Goal: Task Accomplishment & Management: Manage account settings

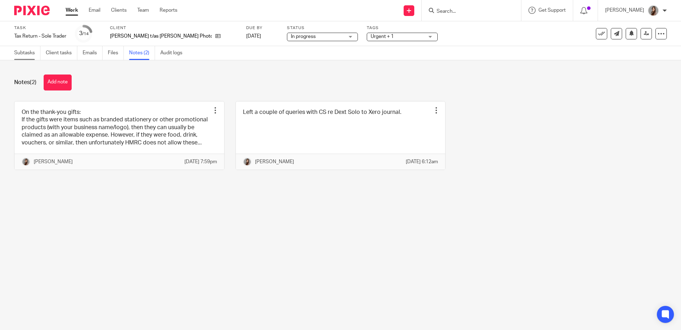
click at [31, 55] on link "Subtasks" at bounding box center [27, 53] width 26 height 14
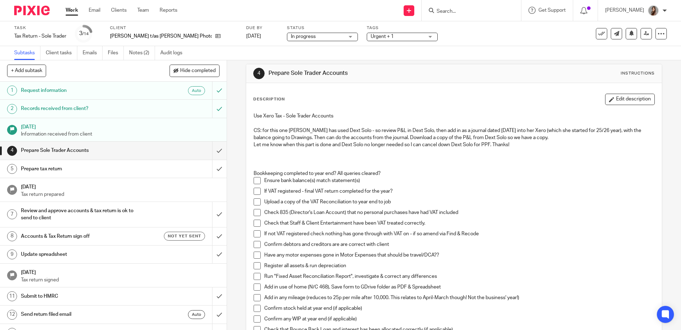
scroll to position [7, 0]
click at [254, 192] on span at bounding box center [257, 190] width 7 height 7
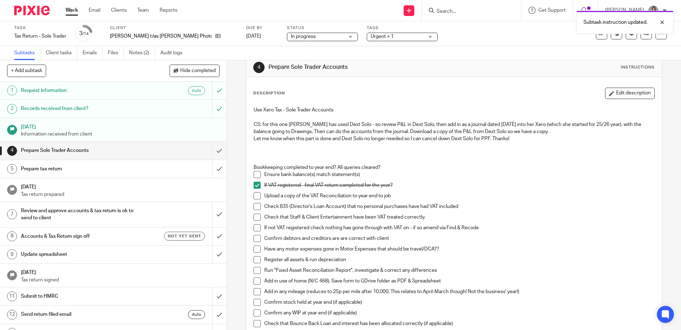
scroll to position [18, 0]
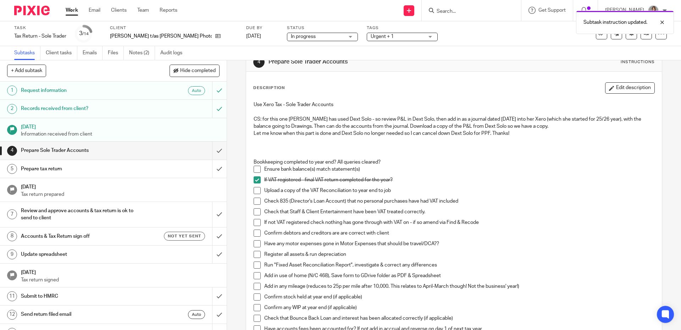
click at [254, 192] on span at bounding box center [257, 190] width 7 height 7
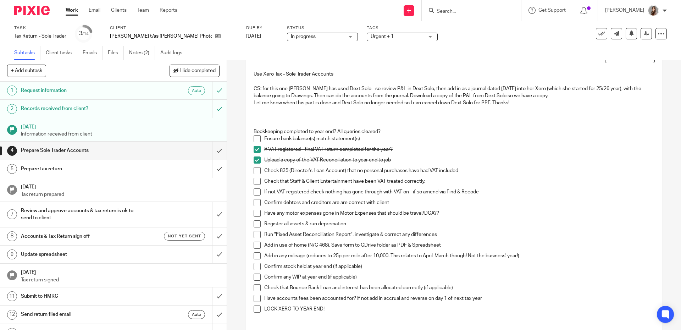
scroll to position [67, 0]
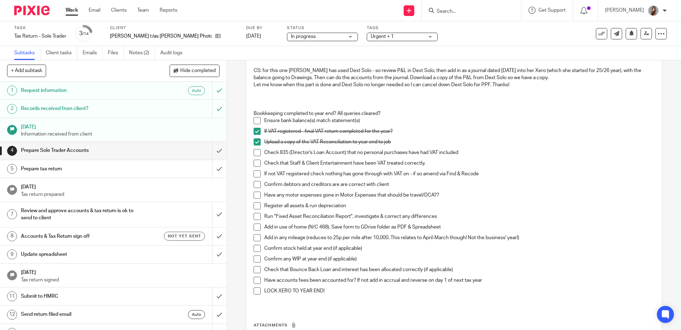
click at [254, 174] on span at bounding box center [257, 173] width 7 height 7
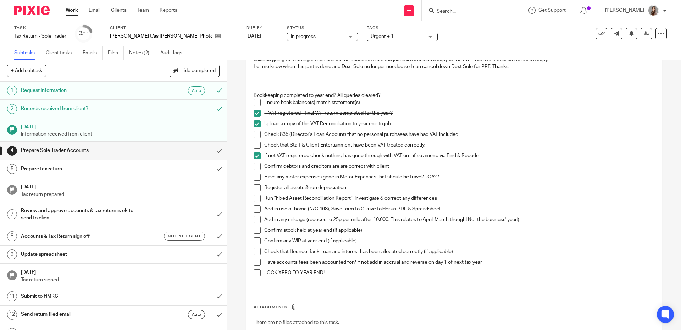
click at [257, 178] on span at bounding box center [257, 176] width 7 height 7
click at [256, 197] on span at bounding box center [257, 198] width 7 height 7
click at [254, 189] on span at bounding box center [257, 187] width 7 height 7
click at [137, 52] on link "Notes (2)" at bounding box center [142, 53] width 26 height 14
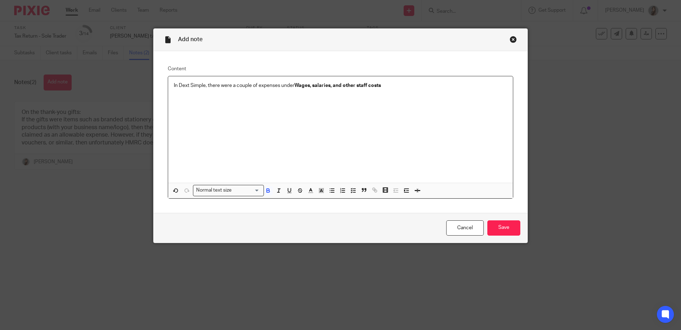
click at [238, 87] on p "In Dext Simple, there were a couple of expenses under Wages, salaries, and othe…" at bounding box center [340, 85] width 333 height 7
click at [431, 90] on div "In Dext Simple, there were subcategories of expenses under Wages, salaries, and…" at bounding box center [340, 129] width 345 height 107
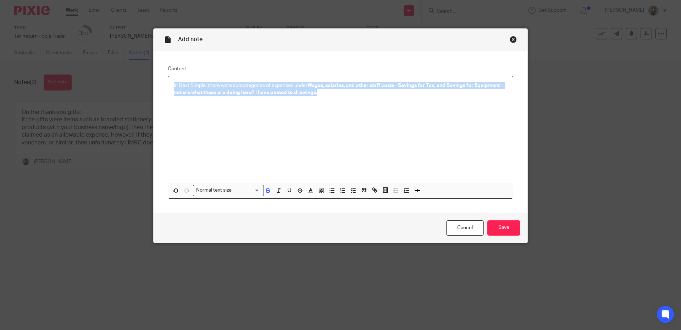
drag, startPoint x: 324, startPoint y: 94, endPoint x: 292, endPoint y: 80, distance: 34.6
click at [292, 80] on div "In Dext Simple, there were subcategories of expenses under Wages, salaries, and…" at bounding box center [340, 129] width 345 height 107
click at [268, 193] on icon "button" at bounding box center [268, 190] width 6 height 6
click at [364, 141] on div "In Dext Simple, there were subcategories of expenses under Wages, salaries, and…" at bounding box center [340, 129] width 345 height 107
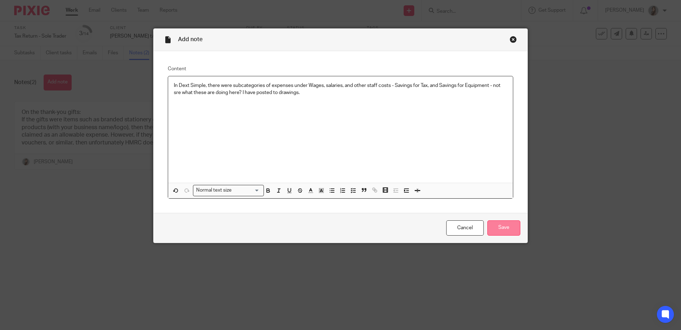
click at [508, 235] on input "Save" at bounding box center [503, 227] width 33 height 15
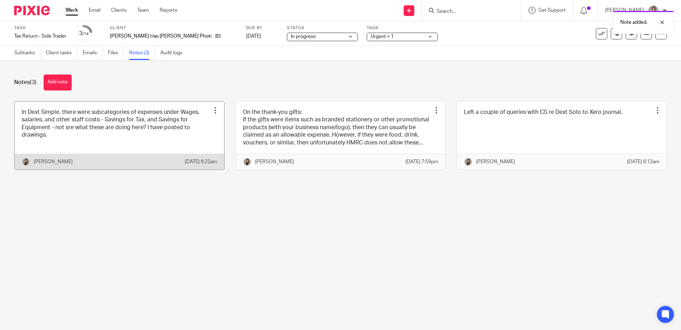
click at [107, 112] on link at bounding box center [120, 135] width 210 height 68
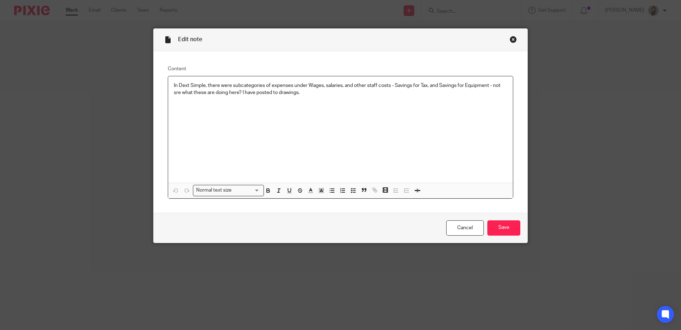
click at [174, 94] on p "In Dext Simple, there were subcategories of expenses under Wages, salaries, and…" at bounding box center [340, 89] width 333 height 15
click at [503, 232] on input "Save" at bounding box center [503, 227] width 33 height 15
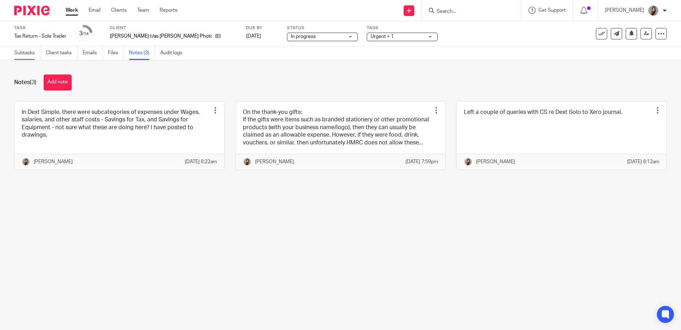
click at [23, 56] on link "Subtasks" at bounding box center [27, 53] width 26 height 14
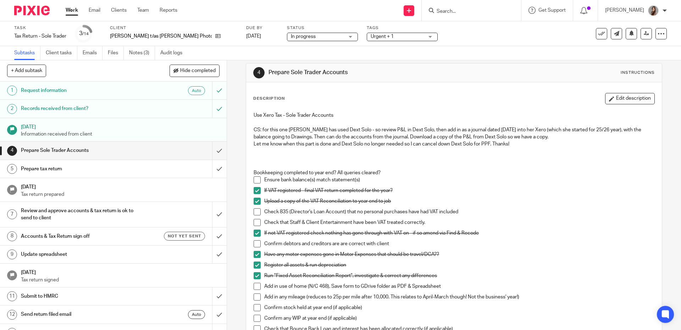
scroll to position [115, 0]
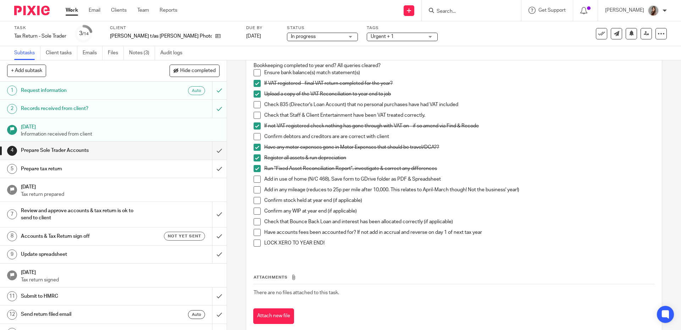
click at [257, 181] on span at bounding box center [257, 179] width 7 height 7
click at [254, 192] on span at bounding box center [257, 189] width 7 height 7
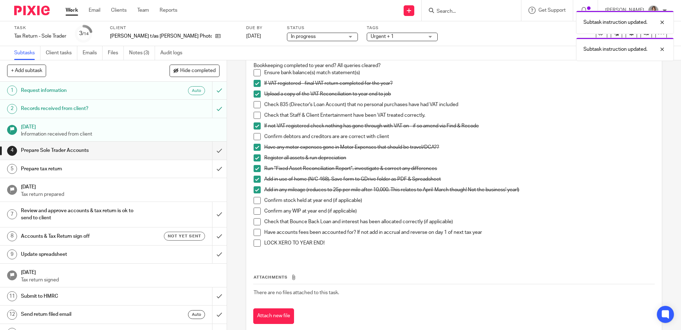
click at [256, 202] on span at bounding box center [257, 200] width 7 height 7
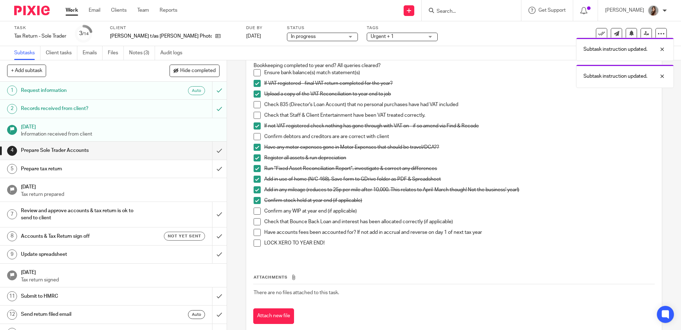
click at [255, 212] on span at bounding box center [257, 211] width 7 height 7
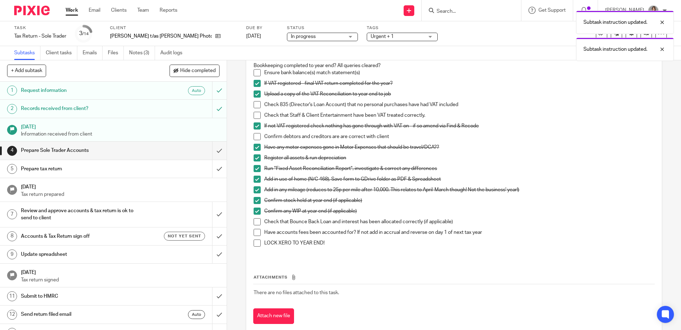
click at [254, 222] on span at bounding box center [257, 221] width 7 height 7
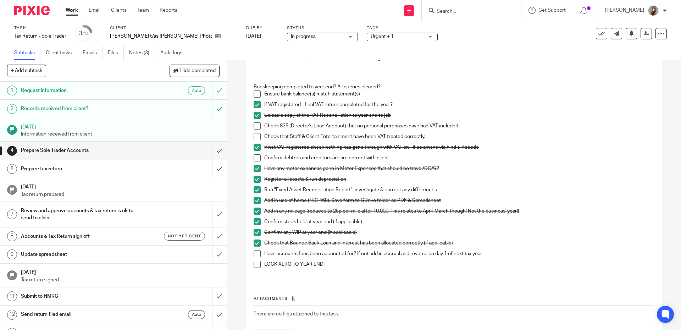
scroll to position [46, 0]
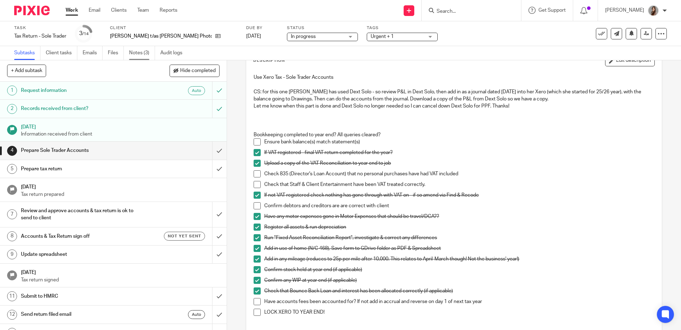
click at [137, 51] on link "Notes (3)" at bounding box center [142, 53] width 26 height 14
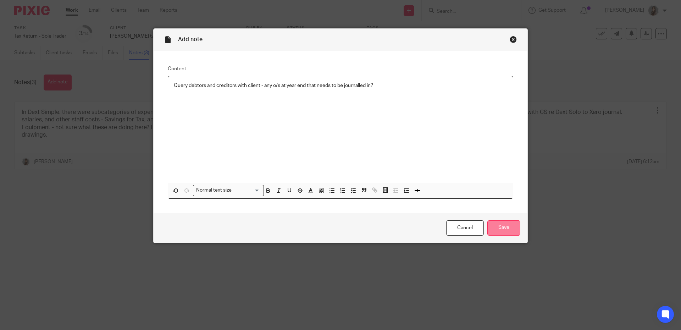
click at [499, 230] on input "Save" at bounding box center [503, 227] width 33 height 15
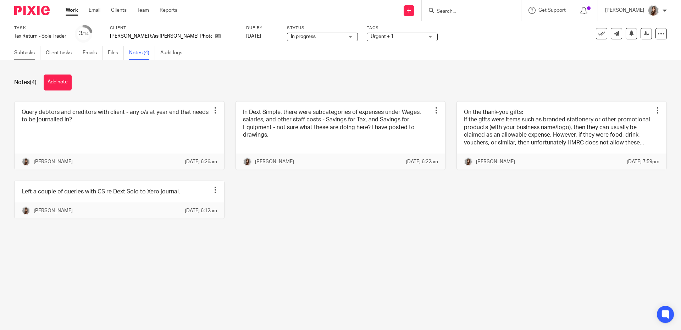
click at [30, 55] on link "Subtasks" at bounding box center [27, 53] width 26 height 14
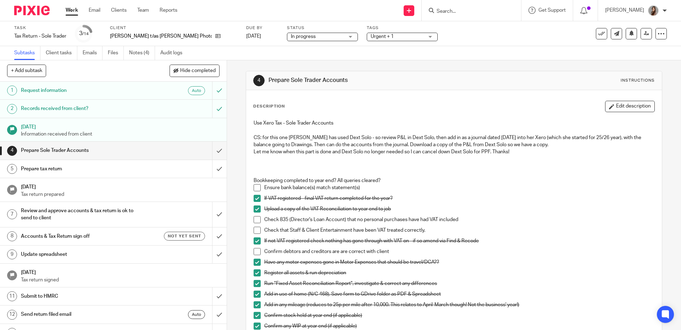
click at [256, 220] on span at bounding box center [257, 219] width 7 height 7
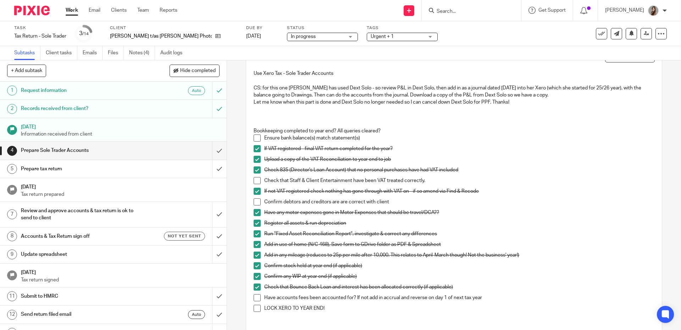
scroll to position [60, 0]
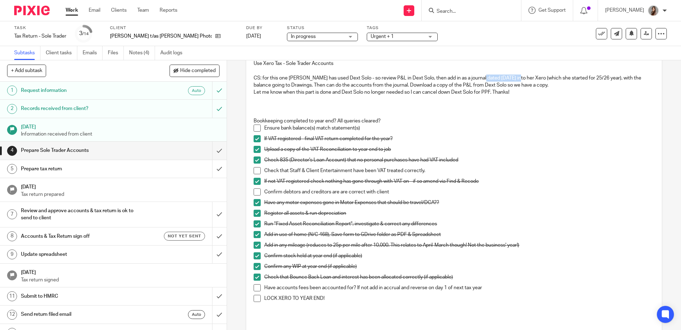
drag, startPoint x: 475, startPoint y: 80, endPoint x: 513, endPoint y: 78, distance: 37.7
click at [513, 78] on p "CS: for this one [PERSON_NAME] has used Dext Solo - so review P&L in Dext Solo,…" at bounding box center [454, 82] width 401 height 15
click at [147, 55] on link "Notes (4)" at bounding box center [142, 53] width 26 height 14
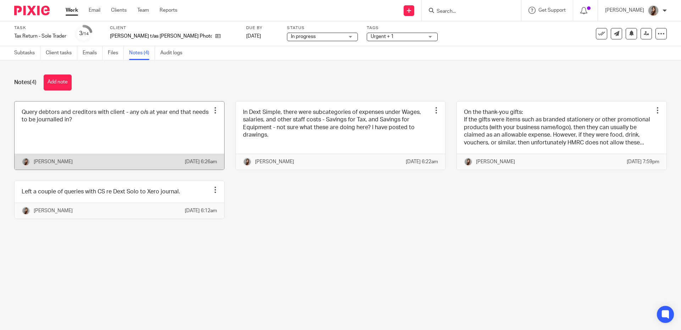
click at [136, 127] on link at bounding box center [120, 135] width 210 height 68
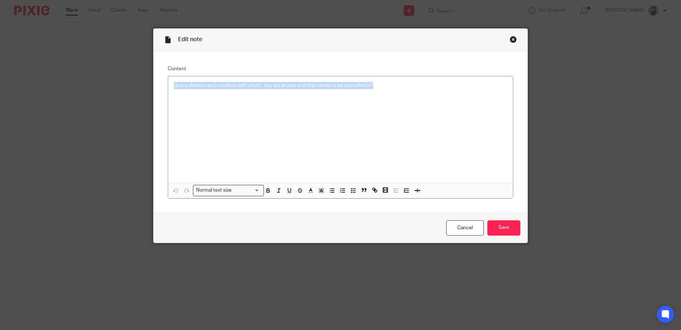
click at [510, 42] on div "Close this dialog window" at bounding box center [513, 39] width 7 height 7
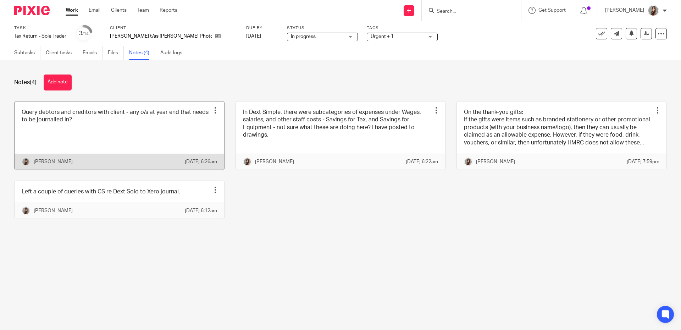
click at [212, 110] on div at bounding box center [215, 110] width 7 height 7
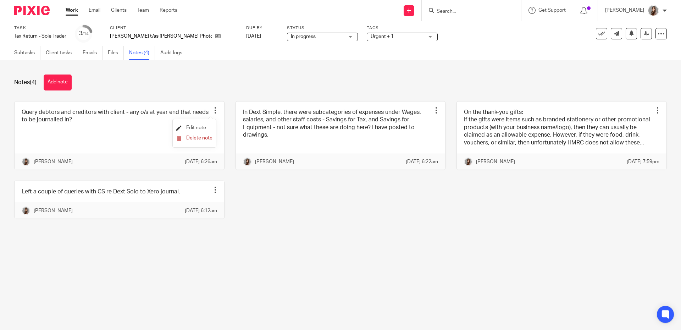
click at [200, 125] on span "Edit note" at bounding box center [196, 127] width 20 height 5
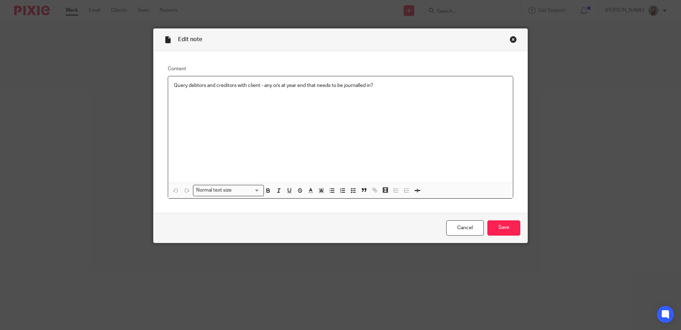
click at [386, 85] on p "Query debtors and creditors with client - any o/s at year end that needs to be …" at bounding box center [340, 85] width 333 height 7
click at [495, 228] on input "Save" at bounding box center [503, 227] width 33 height 15
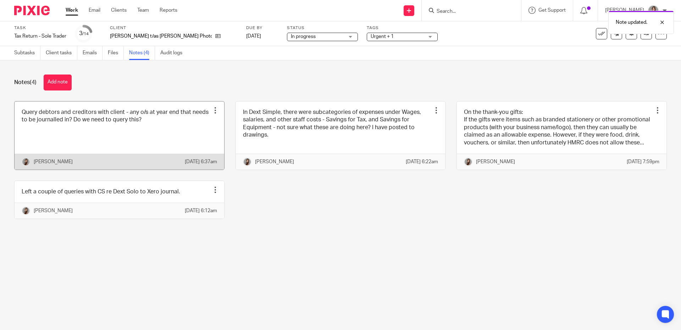
click at [144, 124] on link at bounding box center [120, 135] width 210 height 68
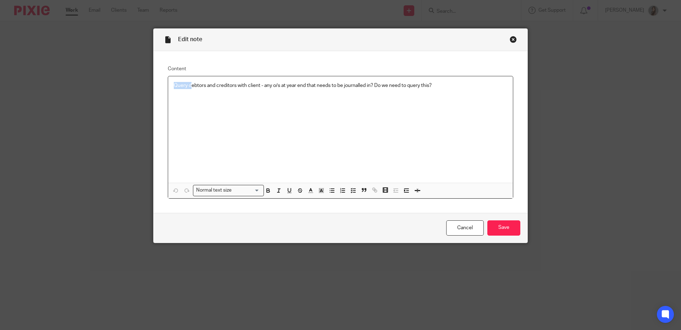
drag, startPoint x: 189, startPoint y: 87, endPoint x: 147, endPoint y: 78, distance: 43.1
click at [148, 78] on div "Edit note Content Query debtors and creditors with client - any o/s at year end…" at bounding box center [340, 165] width 681 height 330
click at [489, 225] on input "Save" at bounding box center [503, 227] width 33 height 15
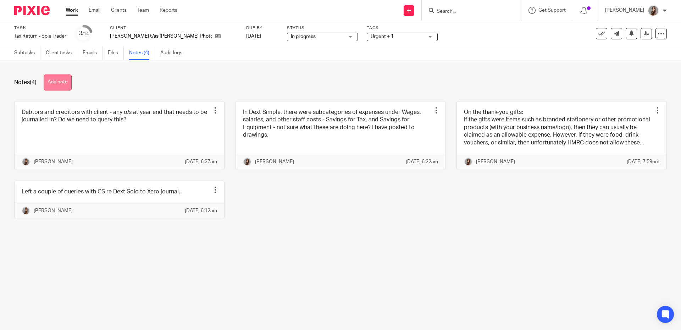
click at [61, 81] on button "Add note" at bounding box center [58, 83] width 28 height 16
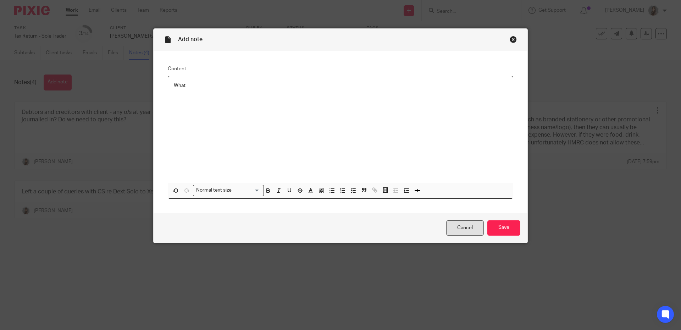
click at [461, 224] on link "Cancel" at bounding box center [465, 227] width 38 height 15
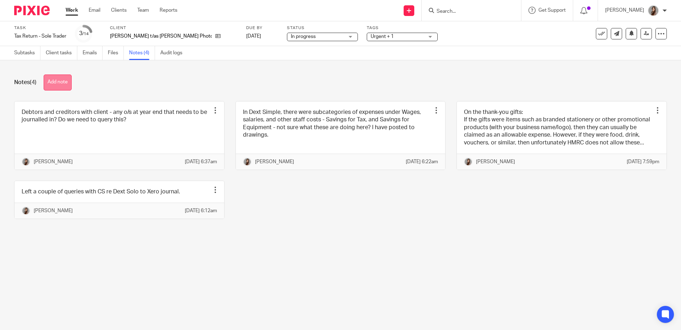
click at [56, 75] on button "Add note" at bounding box center [58, 83] width 28 height 16
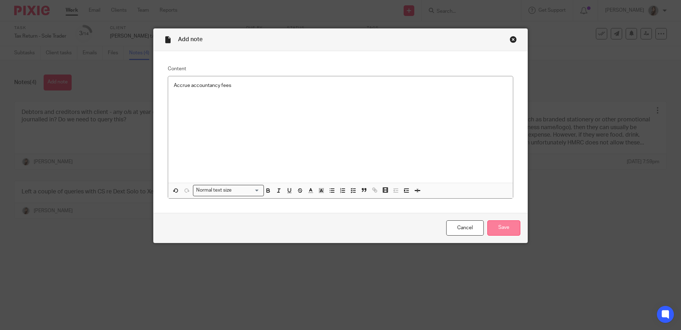
click at [502, 225] on input "Save" at bounding box center [503, 227] width 33 height 15
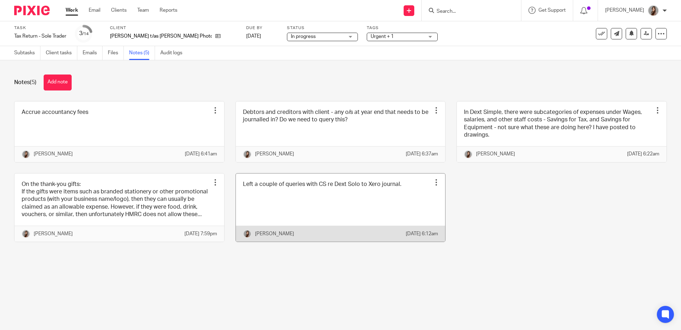
click at [433, 186] on div at bounding box center [436, 182] width 7 height 7
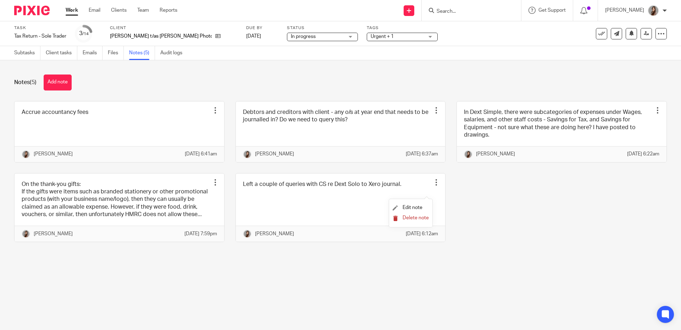
click at [415, 218] on span "Delete note" at bounding box center [416, 217] width 26 height 5
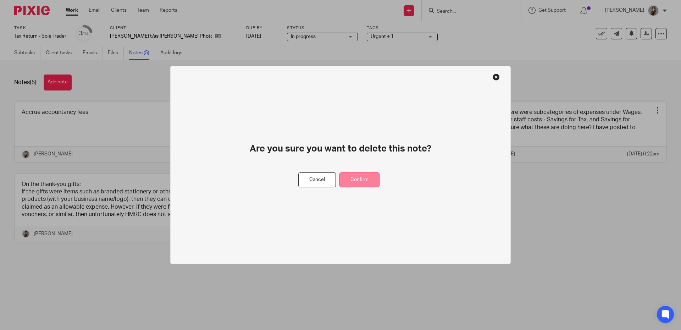
click at [364, 176] on button "Confirm" at bounding box center [360, 179] width 40 height 15
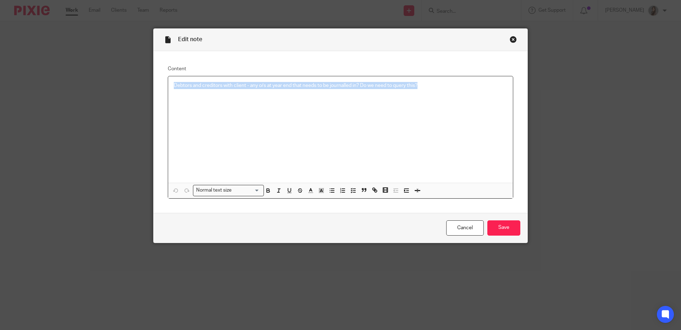
drag, startPoint x: 421, startPoint y: 89, endPoint x: 140, endPoint y: 88, distance: 280.6
click at [140, 88] on div "Edit note Content Debtors and creditors with client - any o/s at year end that …" at bounding box center [340, 165] width 681 height 330
copy p "Debtors and creditors with client - any o/s at year end that needs to be journa…"
click at [458, 235] on link "Cancel" at bounding box center [465, 227] width 38 height 15
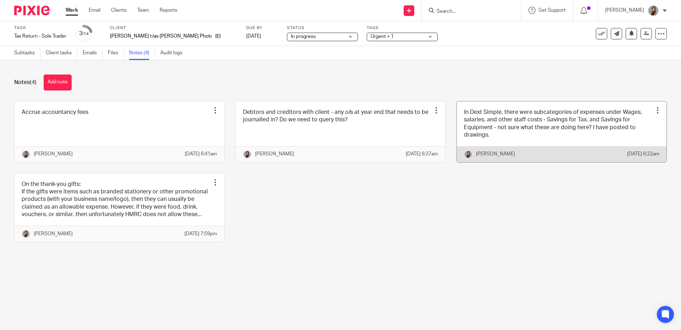
click at [506, 136] on link at bounding box center [562, 131] width 210 height 61
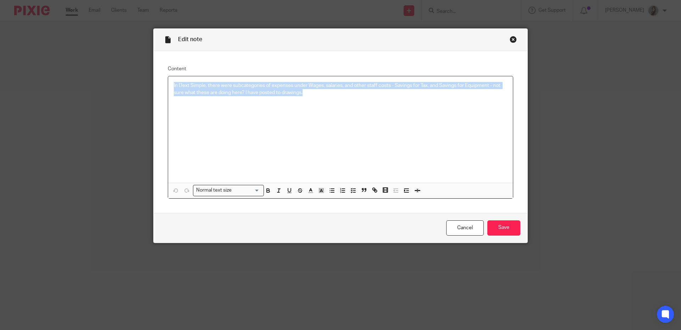
drag, startPoint x: 320, startPoint y: 97, endPoint x: 91, endPoint y: 73, distance: 230.1
click at [91, 73] on div "Edit note Content In Dext Simple, there were subcategories of expenses under Wa…" at bounding box center [340, 165] width 681 height 330
copy p "In Dext Simple, there were subcategories of expenses under Wages, salaries, and…"
click at [511, 39] on div "Close this dialog window" at bounding box center [513, 39] width 7 height 7
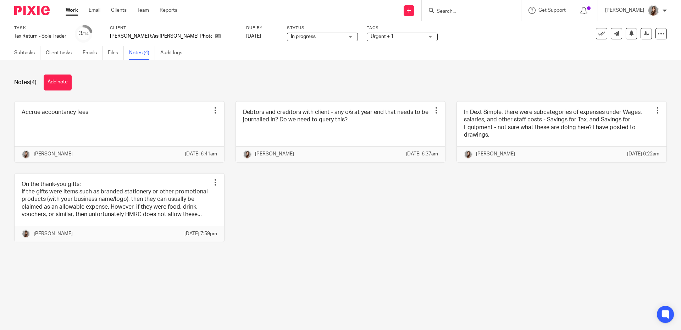
click at [38, 10] on img at bounding box center [31, 11] width 35 height 10
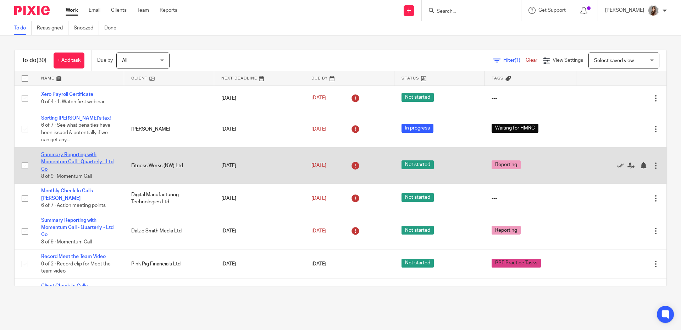
click at [63, 160] on link "Summary Reporting with Momentum Call - Quarterly - Ltd Co" at bounding box center [77, 162] width 72 height 20
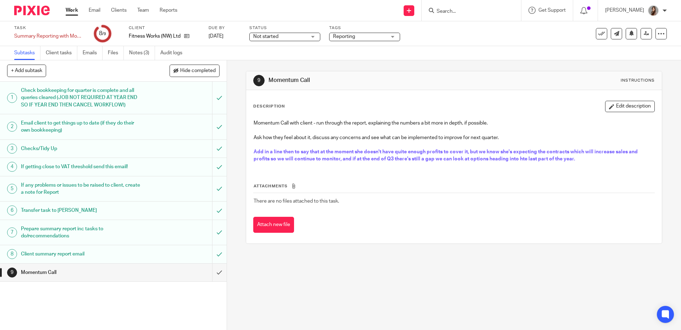
click at [104, 257] on h1 "Client summary report email" at bounding box center [82, 254] width 123 height 11
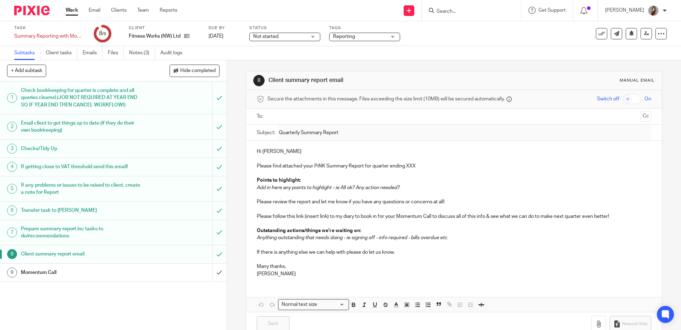
click at [281, 118] on input "text" at bounding box center [454, 116] width 368 height 8
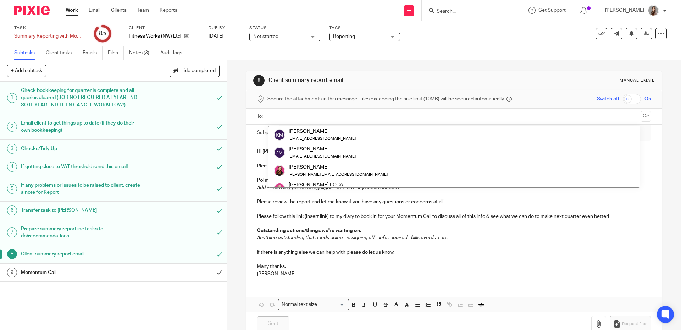
click at [281, 118] on input "text" at bounding box center [454, 116] width 368 height 8
click at [88, 299] on div "1 Check bookkeeping for quarter is complete and all queries cleared (JOB NOT RE…" at bounding box center [113, 206] width 227 height 248
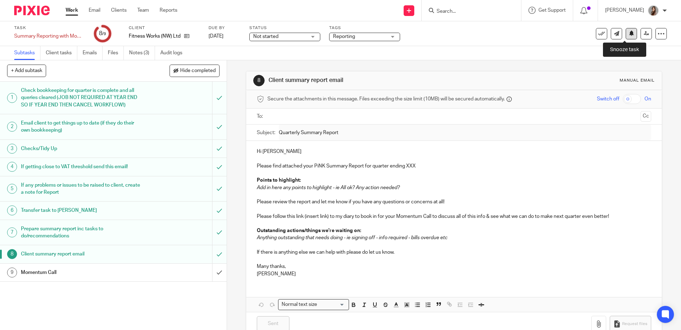
click at [629, 34] on icon at bounding box center [631, 33] width 5 height 5
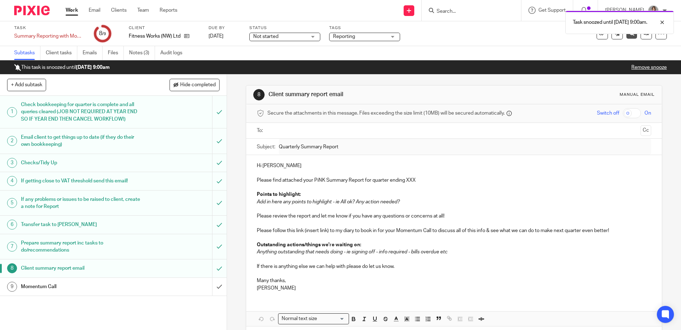
click at [31, 8] on img at bounding box center [31, 11] width 35 height 10
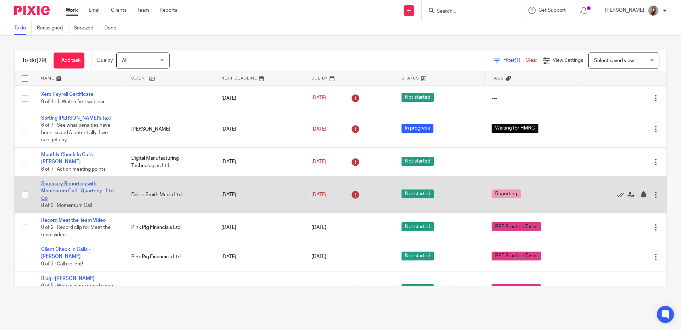
click at [71, 191] on link "Summary Reporting with Momentum Call - Quarterly - Ltd Co" at bounding box center [77, 191] width 72 height 20
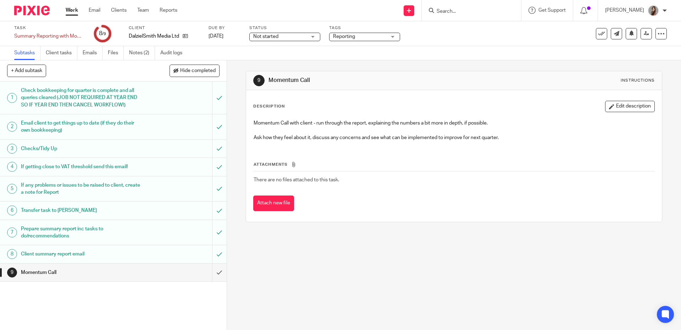
click at [56, 255] on h1 "Client summary report email" at bounding box center [82, 254] width 123 height 11
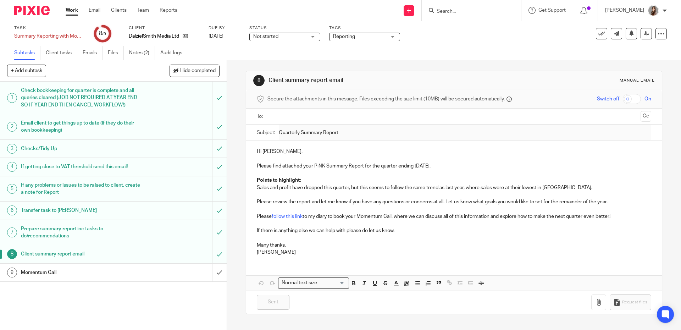
click at [283, 115] on input "text" at bounding box center [454, 116] width 368 height 8
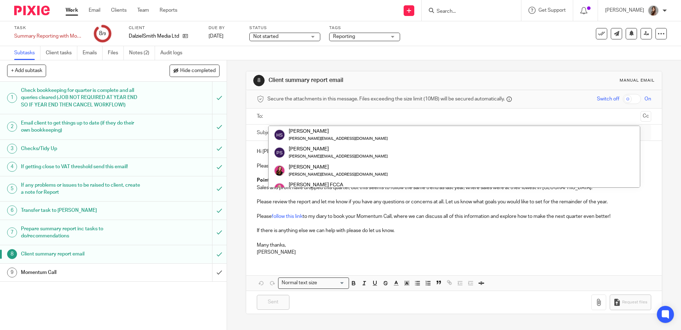
click at [283, 115] on input "text" at bounding box center [454, 116] width 368 height 8
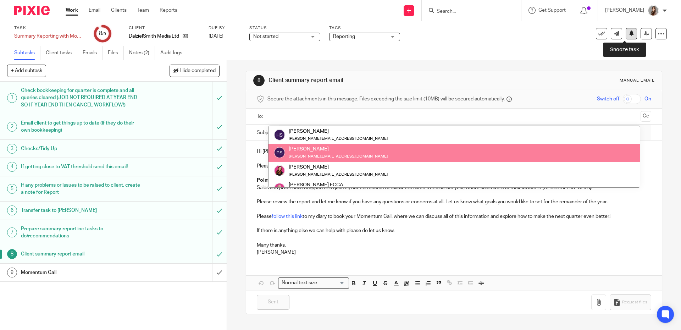
click at [629, 34] on icon at bounding box center [631, 33] width 5 height 5
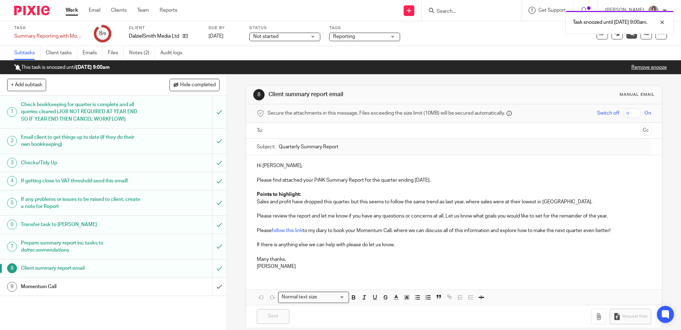
click at [38, 11] on img at bounding box center [31, 11] width 35 height 10
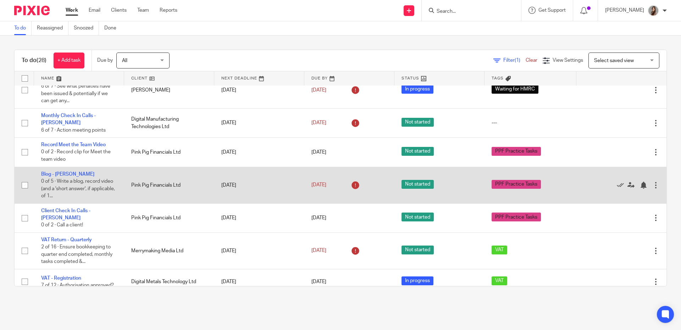
scroll to position [49, 0]
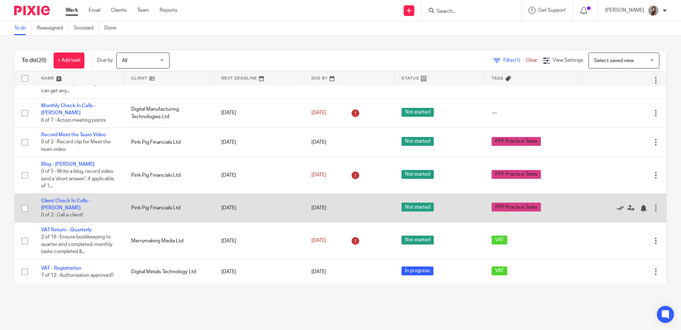
click at [617, 209] on icon at bounding box center [620, 208] width 7 height 7
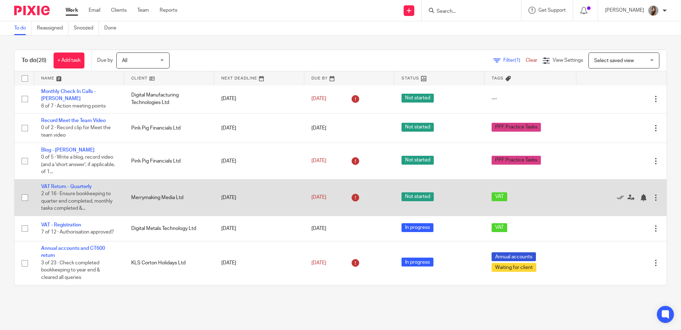
scroll to position [65, 0]
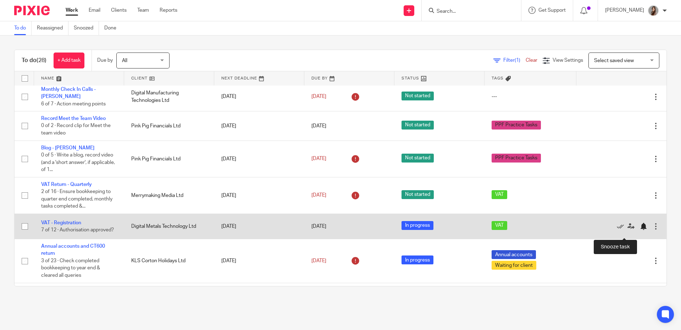
click at [640, 230] on div at bounding box center [643, 226] width 7 height 7
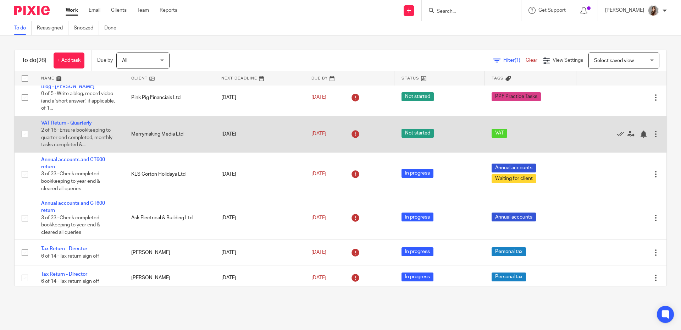
scroll to position [125, 0]
